Goal: Information Seeking & Learning: Find specific fact

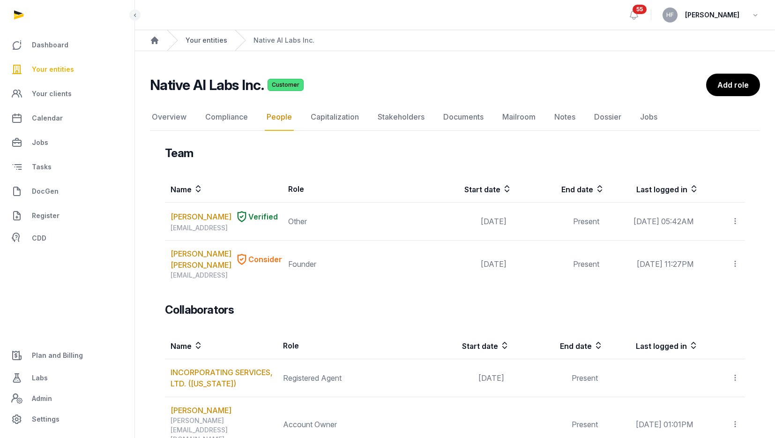
click at [215, 38] on link "Your entities" at bounding box center [207, 40] width 42 height 9
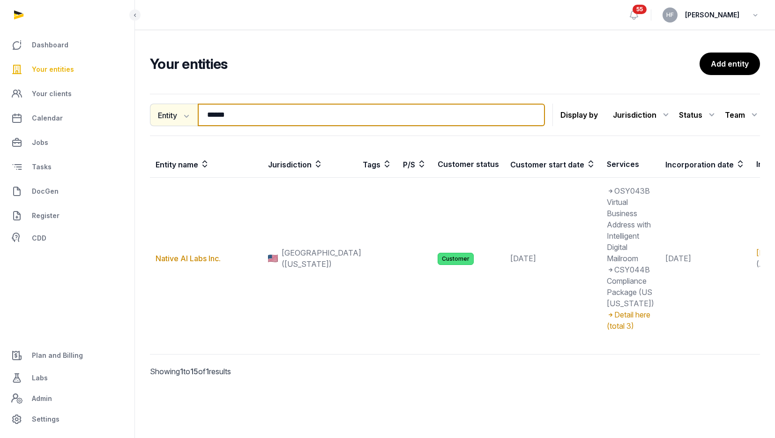
drag, startPoint x: 249, startPoint y: 118, endPoint x: 150, endPoint y: 111, distance: 98.6
click at [156, 111] on div "Entity Entity People Tags Services ****** Search" at bounding box center [347, 115] width 395 height 22
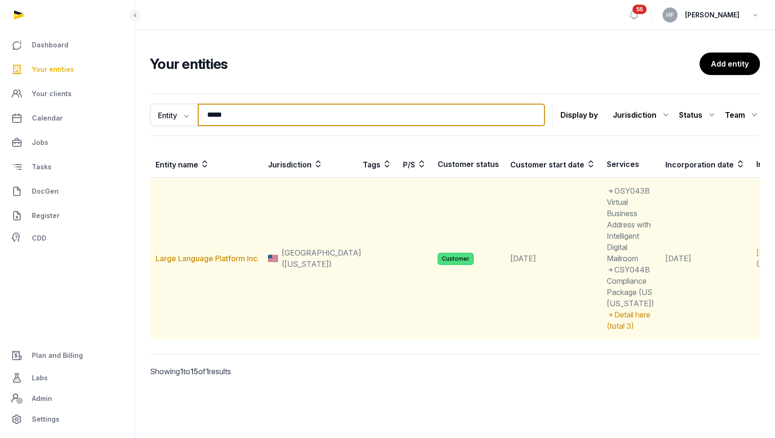
type input "*****"
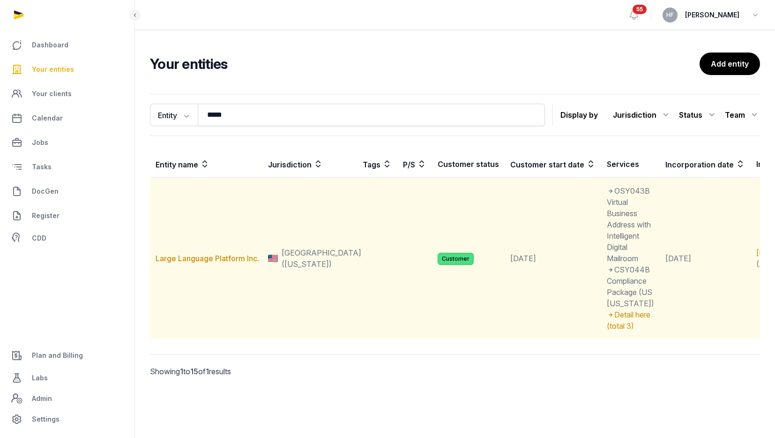
click at [239, 291] on td "Large Language Platform Inc." at bounding box center [206, 259] width 112 height 162
click at [240, 263] on link "Large Language Platform Inc." at bounding box center [208, 257] width 104 height 9
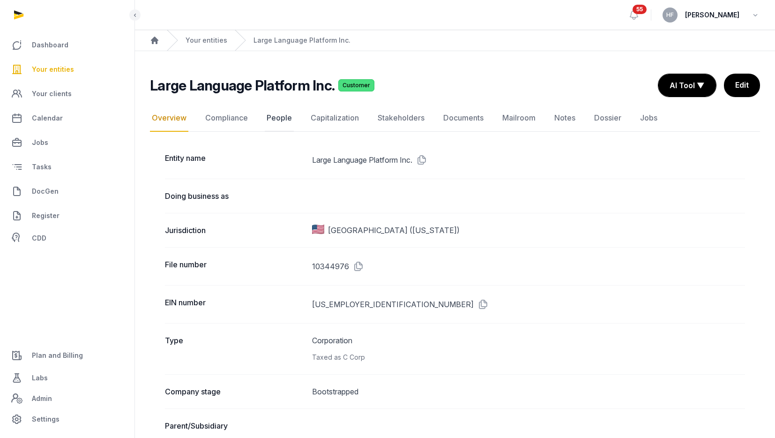
click at [275, 119] on link "People" at bounding box center [279, 117] width 29 height 27
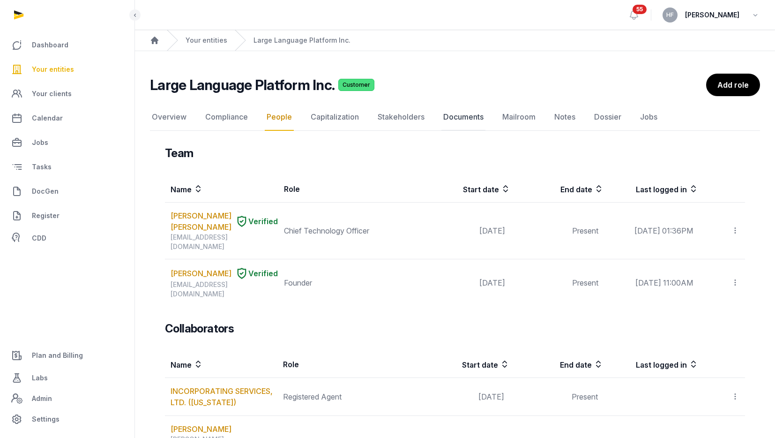
click at [469, 118] on link "Documents" at bounding box center [463, 117] width 44 height 27
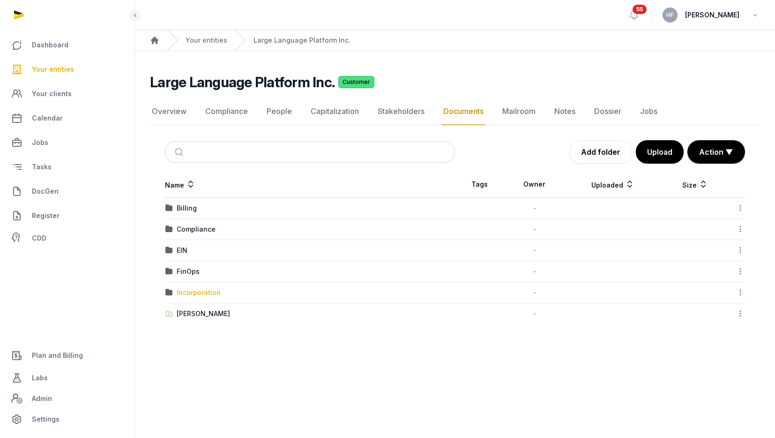
click at [210, 293] on div "Incorporation" at bounding box center [199, 292] width 44 height 9
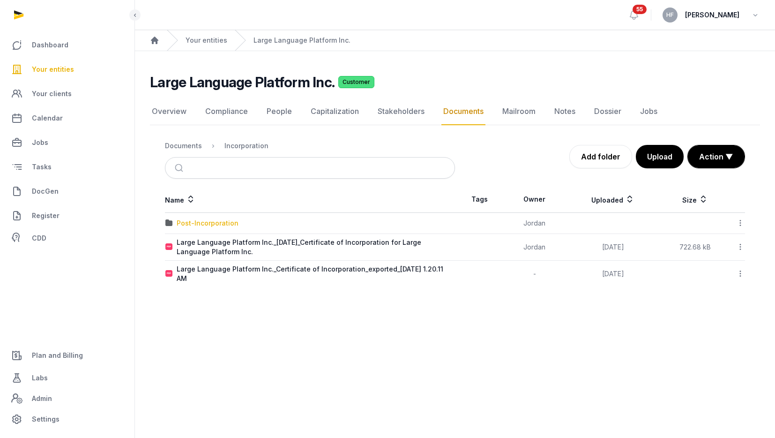
click at [216, 220] on div "Post-Incorporation" at bounding box center [208, 222] width 62 height 9
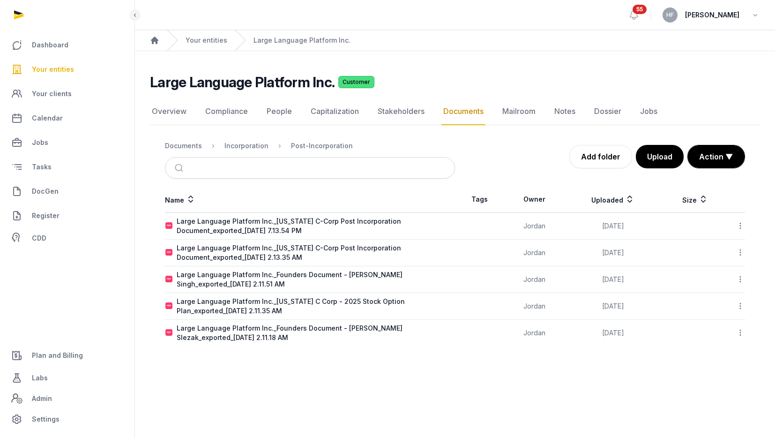
click at [740, 253] on icon at bounding box center [740, 252] width 8 height 10
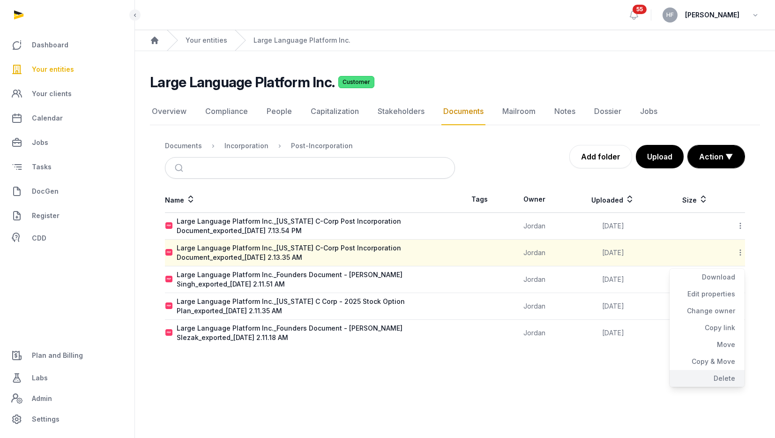
click at [725, 374] on div "Delete" at bounding box center [706, 378] width 75 height 17
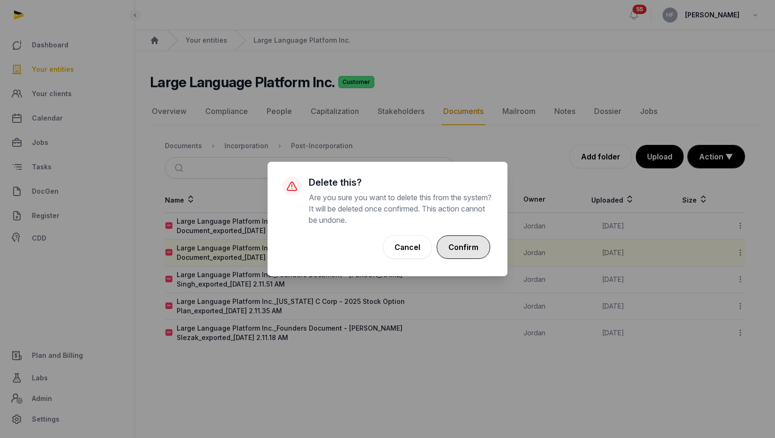
click at [482, 250] on button "Confirm" at bounding box center [463, 246] width 53 height 23
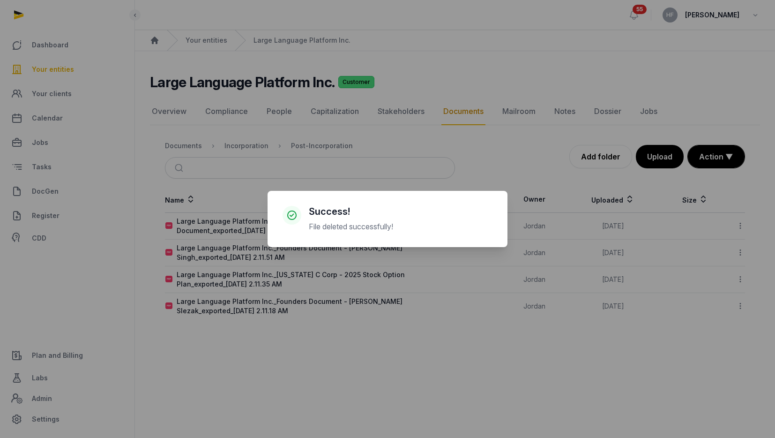
click at [253, 195] on div "× Success! File deleted successfully! Cancel No OK" at bounding box center [387, 219] width 775 height 438
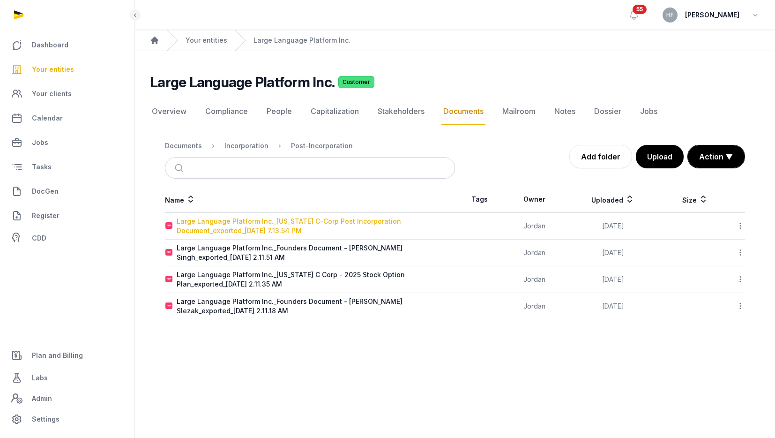
click at [315, 218] on div "Large Language Platform Inc._[US_STATE] C-Corp Post Incorporation Document_expo…" at bounding box center [316, 225] width 278 height 19
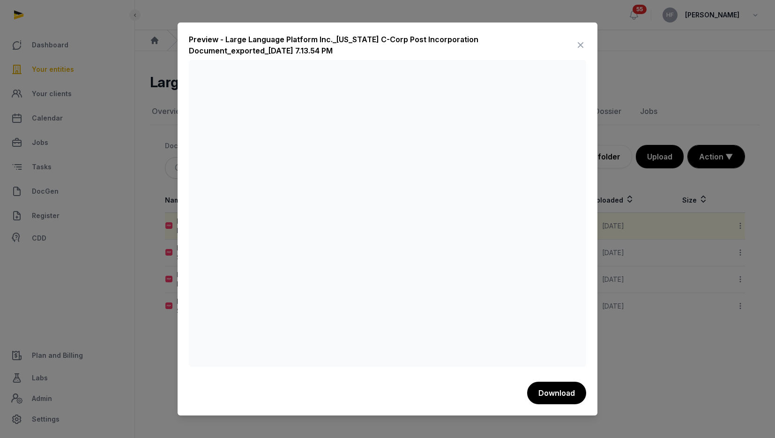
click at [581, 45] on icon at bounding box center [580, 44] width 11 height 15
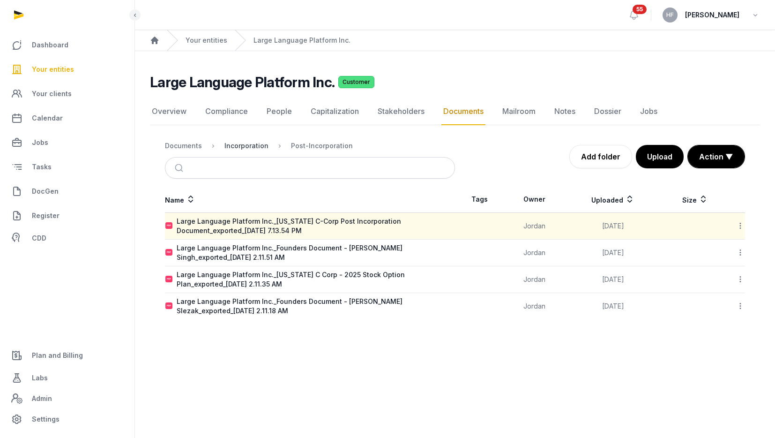
click at [255, 145] on div "Incorporation" at bounding box center [246, 145] width 44 height 9
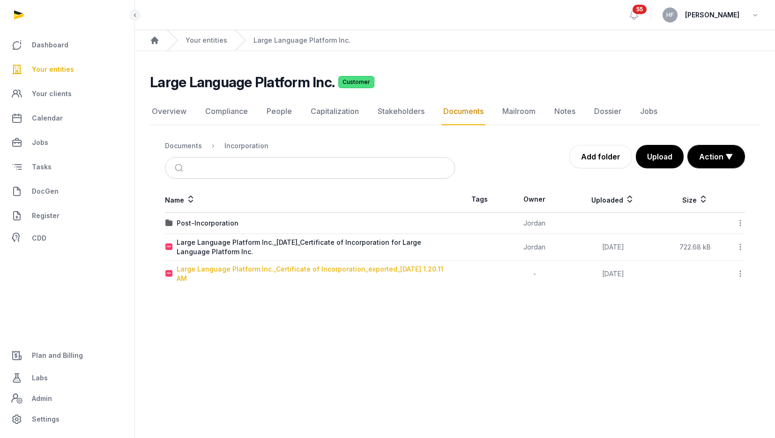
click at [312, 270] on div "Large Language Platform Inc._Certificate of Incorporation_exported_[DATE] 1.20.…" at bounding box center [316, 273] width 278 height 19
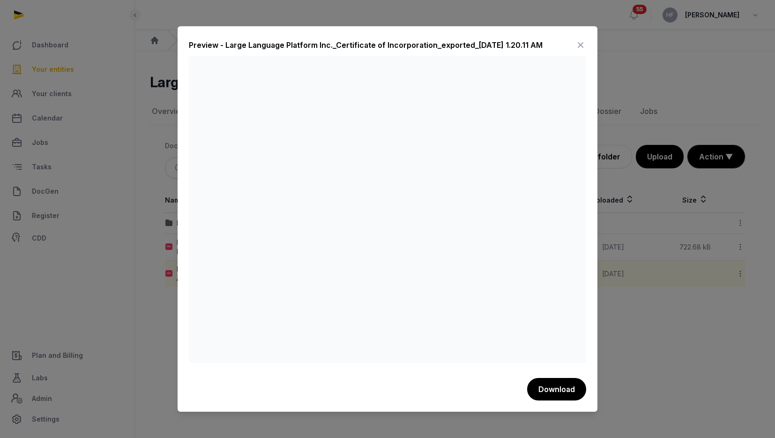
click at [580, 42] on icon at bounding box center [580, 44] width 11 height 15
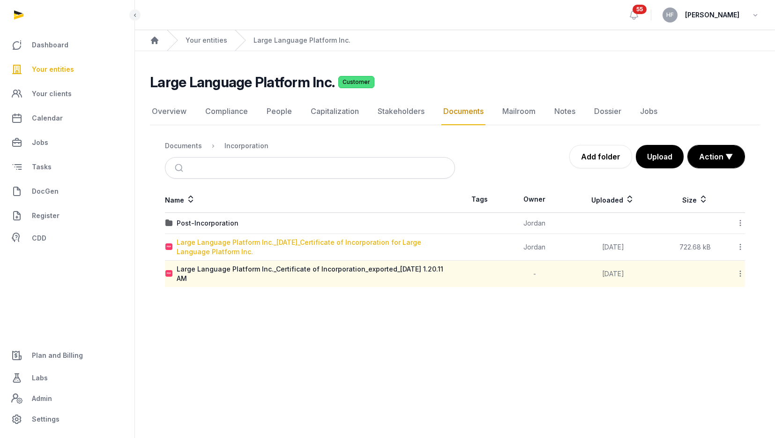
click at [411, 241] on div "Large Language Platform Inc._[DATE]_Certificate of Incorporation for Large Lang…" at bounding box center [316, 247] width 278 height 19
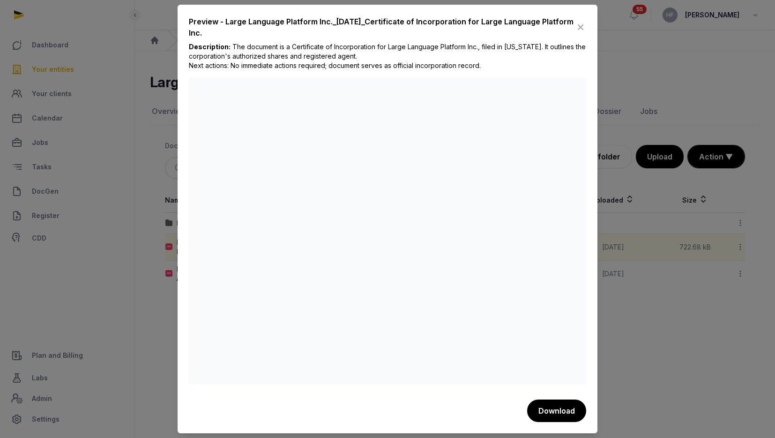
click at [580, 27] on icon at bounding box center [580, 27] width 11 height 15
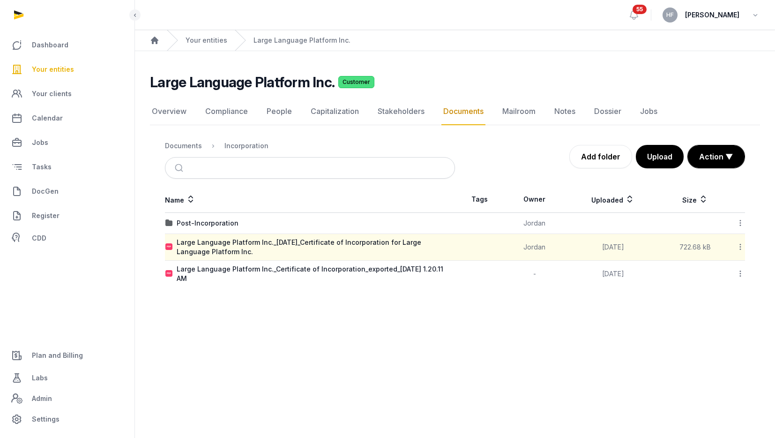
click at [741, 275] on icon at bounding box center [740, 273] width 8 height 10
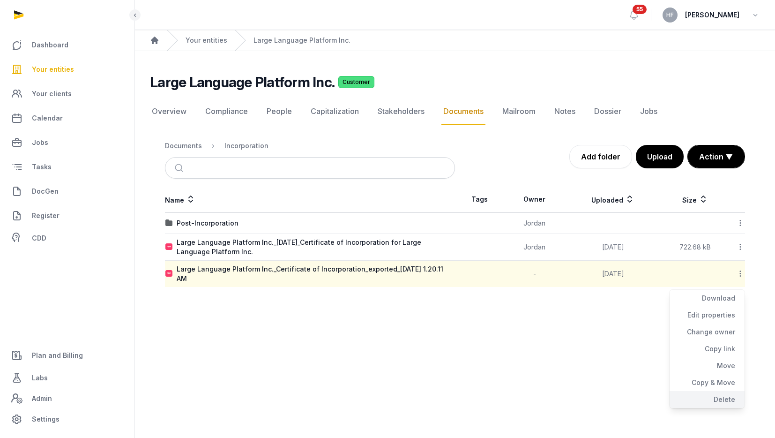
click at [725, 400] on div "Delete" at bounding box center [706, 399] width 75 height 17
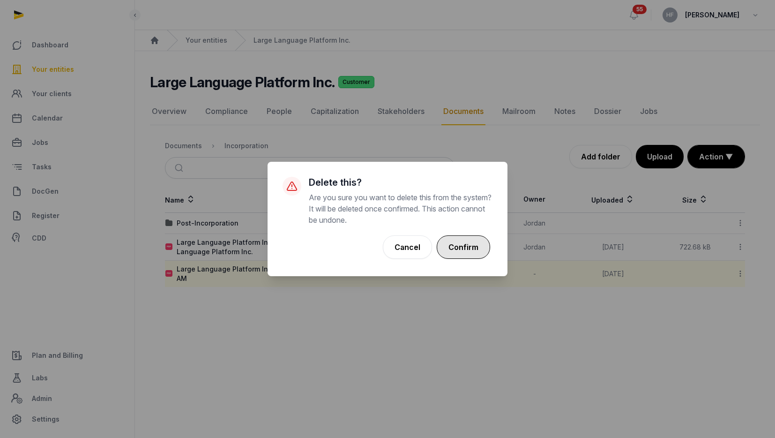
click at [476, 251] on button "Confirm" at bounding box center [463, 246] width 53 height 23
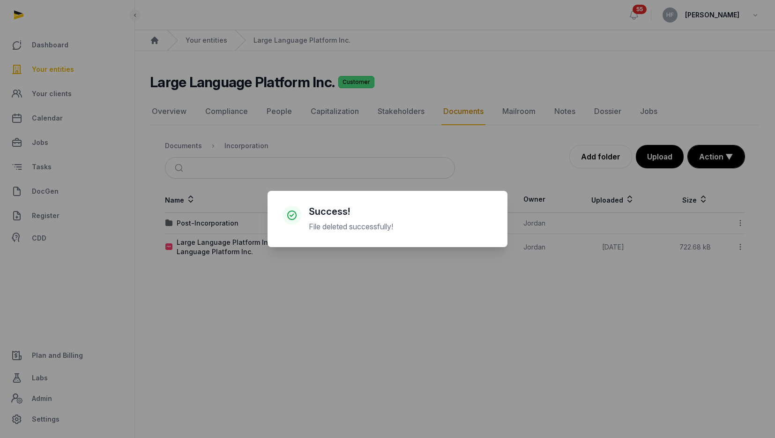
click at [248, 244] on div "× Success! File deleted successfully! Cancel No OK" at bounding box center [387, 219] width 775 height 438
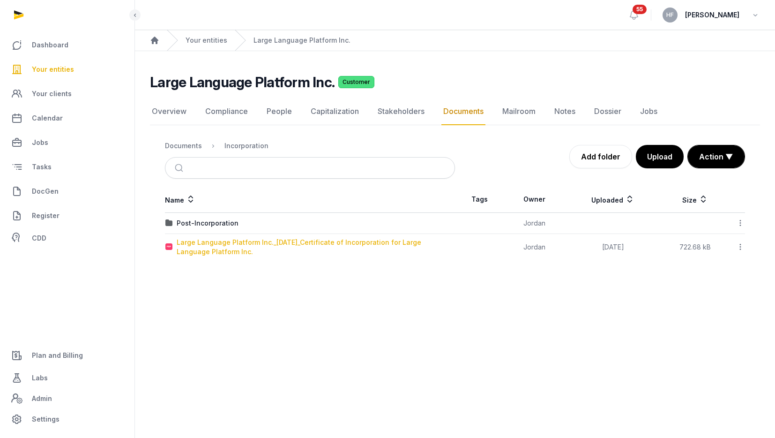
click at [255, 244] on div "Large Language Platform Inc._[DATE]_Certificate of Incorporation for Large Lang…" at bounding box center [316, 247] width 278 height 19
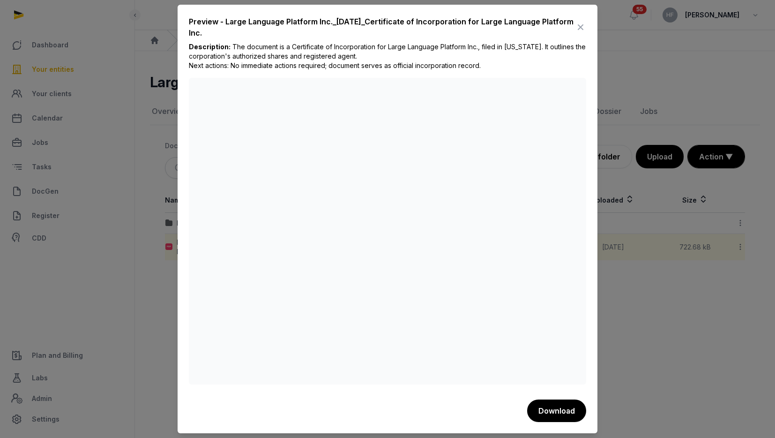
click at [580, 28] on icon at bounding box center [580, 27] width 11 height 15
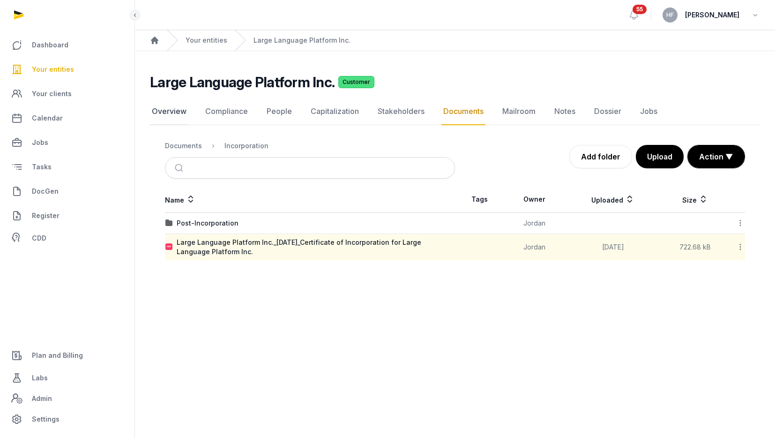
click at [168, 111] on link "Overview" at bounding box center [169, 111] width 38 height 27
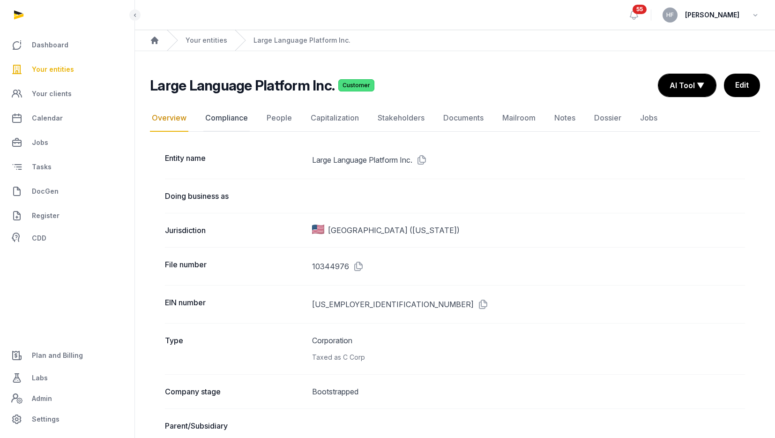
click at [233, 116] on link "Compliance" at bounding box center [226, 117] width 46 height 27
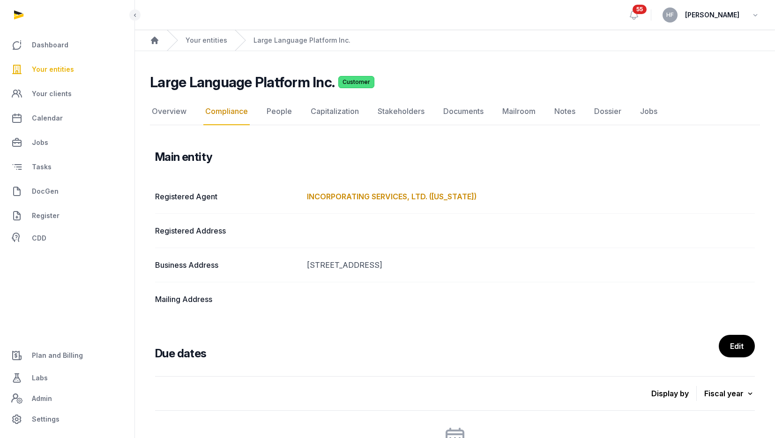
drag, startPoint x: 501, startPoint y: 264, endPoint x: 305, endPoint y: 264, distance: 196.3
click at [305, 264] on div "Business Address [STREET_ADDRESS]" at bounding box center [455, 264] width 600 height 34
copy dd "[STREET_ADDRESS]"
click at [179, 112] on link "Overview" at bounding box center [169, 111] width 38 height 27
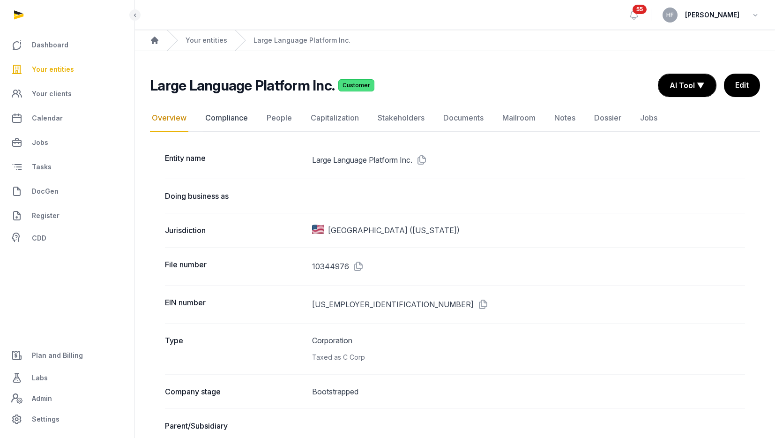
click at [242, 119] on link "Compliance" at bounding box center [226, 117] width 46 height 27
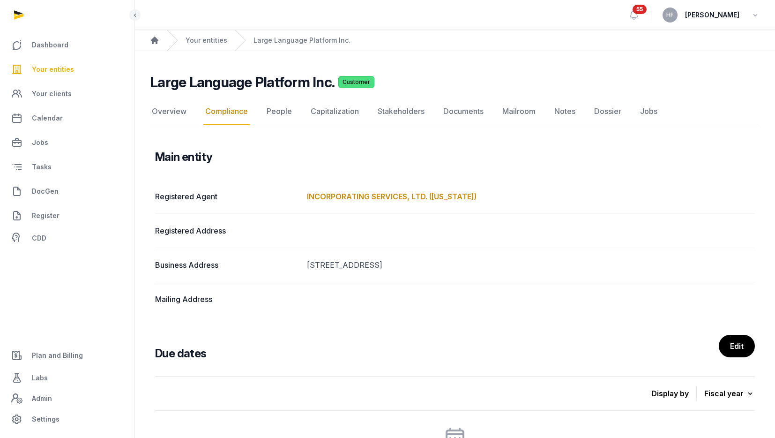
drag, startPoint x: 501, startPoint y: 265, endPoint x: 299, endPoint y: 261, distance: 202.4
click at [299, 261] on div "Business Address [STREET_ADDRESS]" at bounding box center [455, 264] width 600 height 34
copy div "[STREET_ADDRESS]"
click at [77, 352] on span "Plan and Billing" at bounding box center [57, 354] width 51 height 11
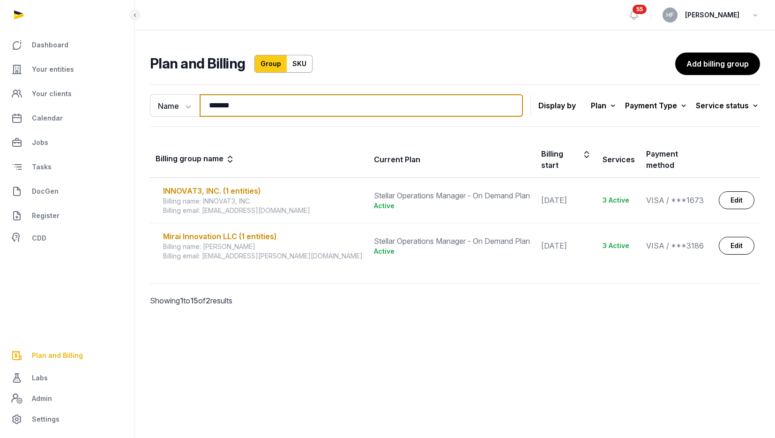
drag, startPoint x: 251, startPoint y: 104, endPoint x: 133, endPoint y: 103, distance: 117.6
click at [138, 103] on div "Name Name Email ******* Search Display by Plan All plans On Demand Plan Scale P…" at bounding box center [455, 208] width 640 height 255
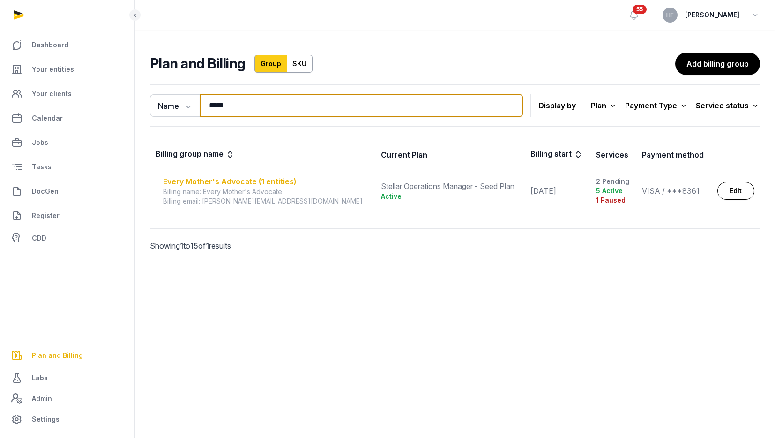
type input "*****"
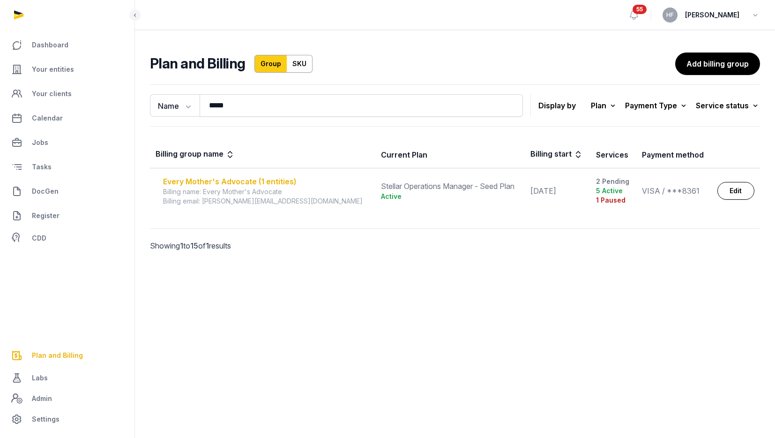
click at [230, 182] on div "Every Mother's Advocate (1 entities)" at bounding box center [266, 181] width 207 height 11
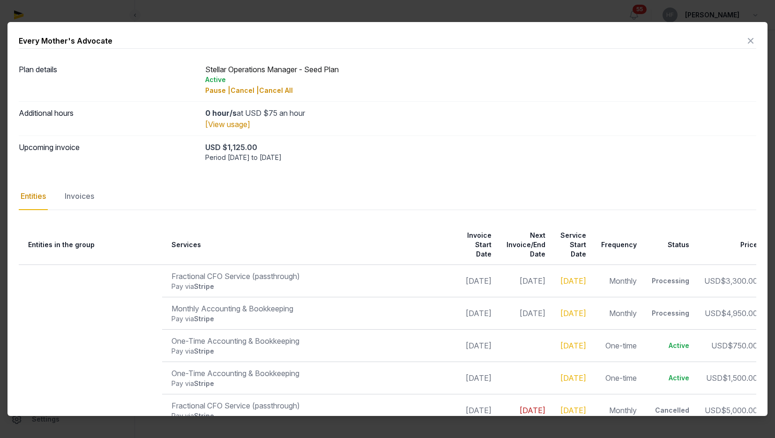
click at [750, 41] on icon at bounding box center [750, 40] width 11 height 15
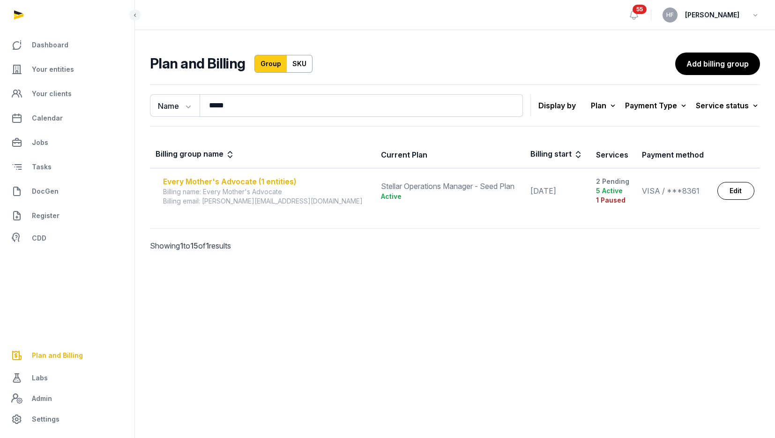
click at [256, 182] on div "Every Mother's Advocate (1 entities)" at bounding box center [266, 181] width 207 height 11
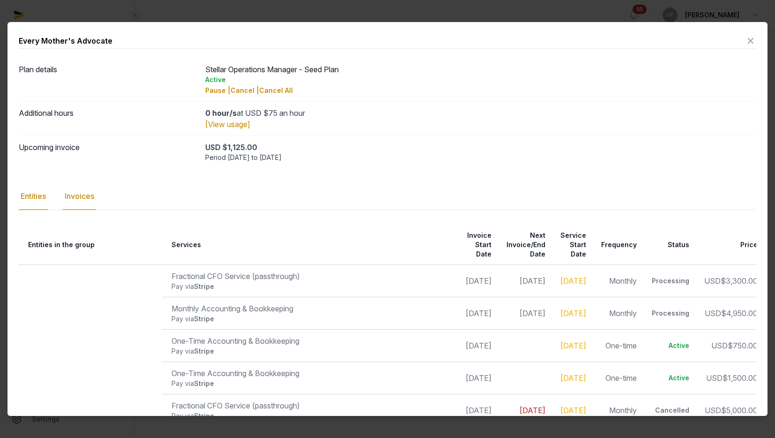
click at [83, 201] on div "Invoices" at bounding box center [79, 196] width 33 height 27
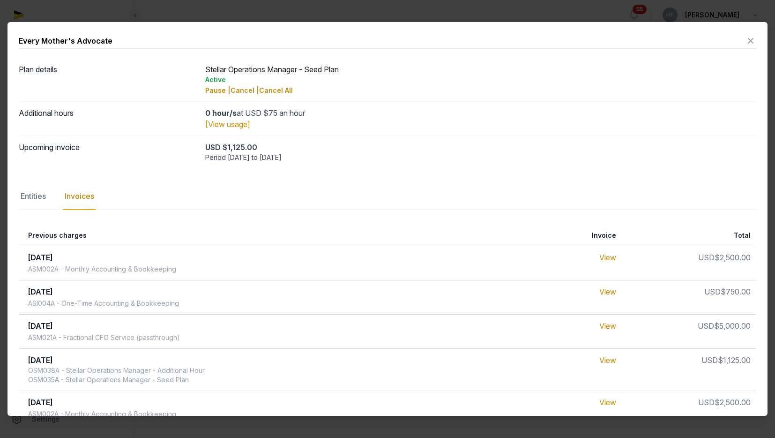
click at [752, 40] on icon at bounding box center [750, 40] width 11 height 15
